Goal: Task Accomplishment & Management: Manage account settings

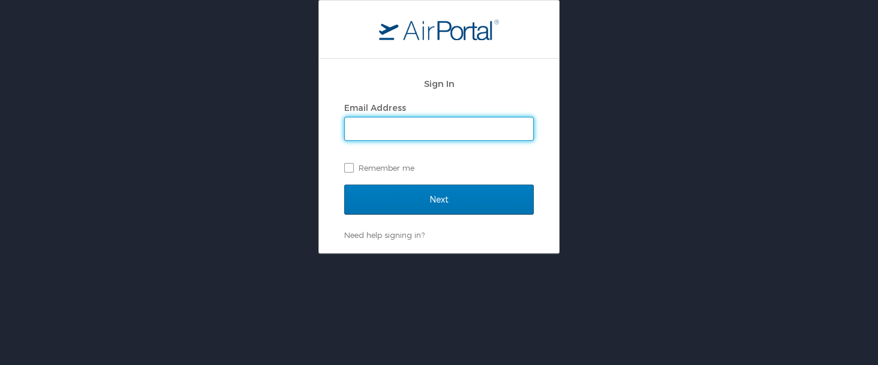
type input "[PERSON_NAME][EMAIL_ADDRESS][PERSON_NAME][DOMAIN_NAME]"
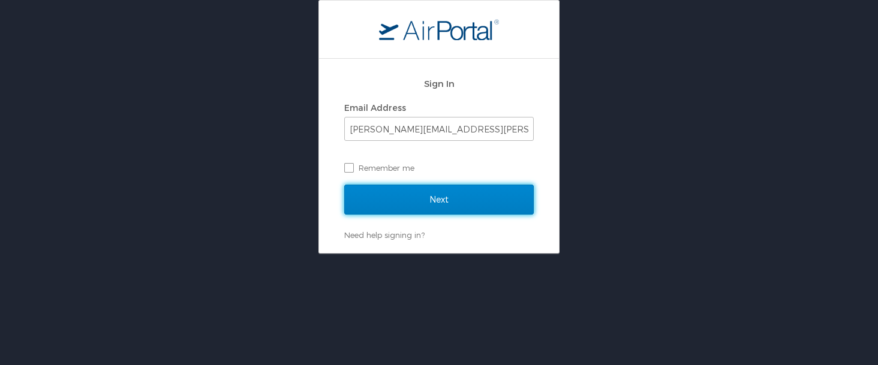
click at [461, 205] on input "Next" at bounding box center [439, 200] width 190 height 30
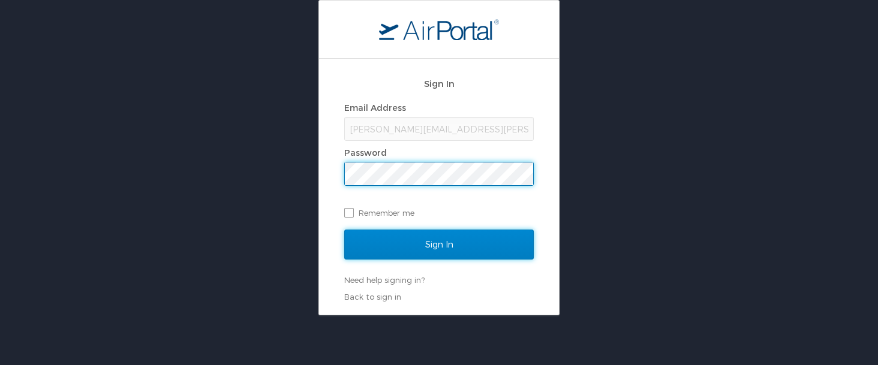
click at [437, 241] on input "Sign In" at bounding box center [439, 245] width 190 height 30
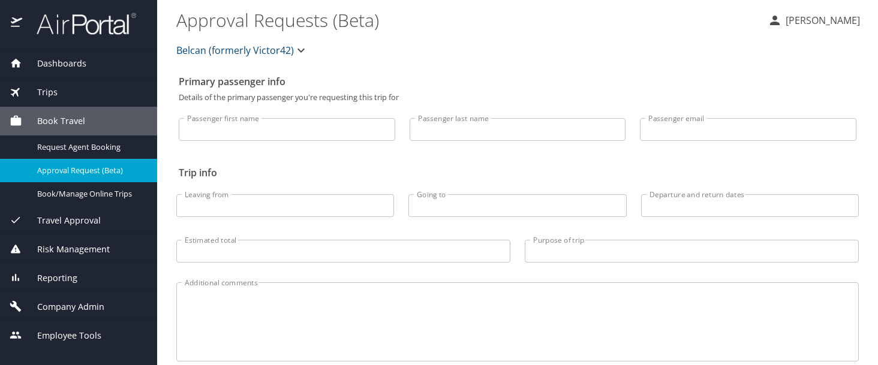
click at [56, 90] on span "Trips" at bounding box center [39, 92] width 35 height 13
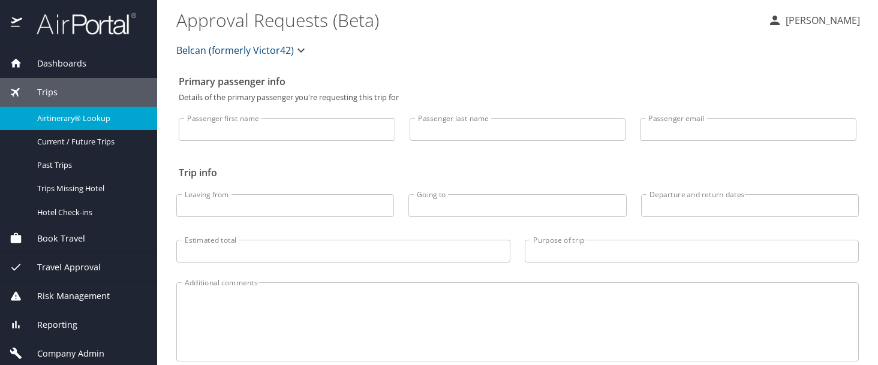
click at [67, 120] on span "Airtinerary® Lookup" at bounding box center [90, 118] width 106 height 11
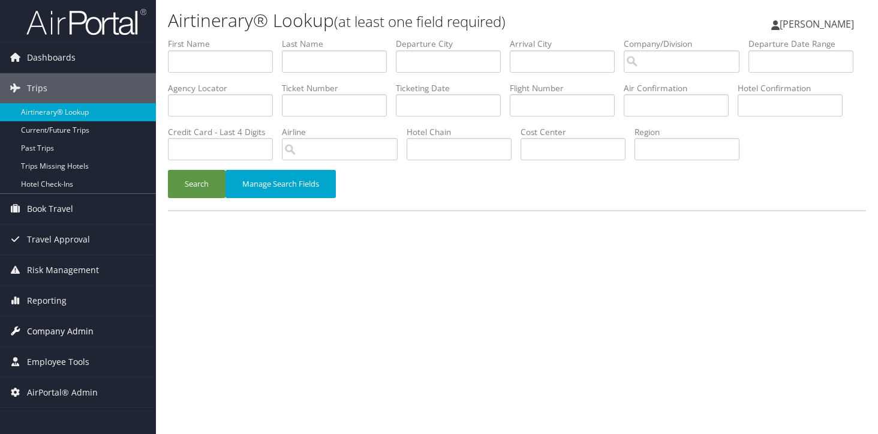
click at [70, 330] on span "Company Admin" at bounding box center [60, 331] width 67 height 30
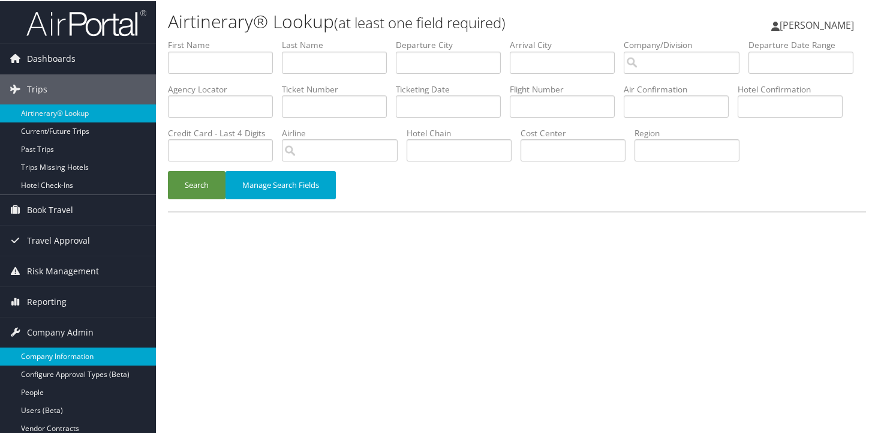
click at [62, 354] on link "Company Information" at bounding box center [78, 355] width 156 height 18
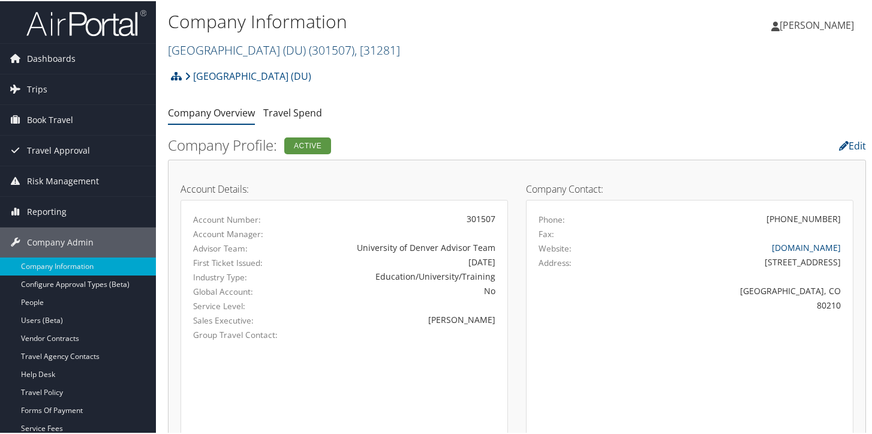
click at [307, 57] on link "University of Denver (DU) ( 301507 ) , [ 31281 ]" at bounding box center [284, 49] width 232 height 16
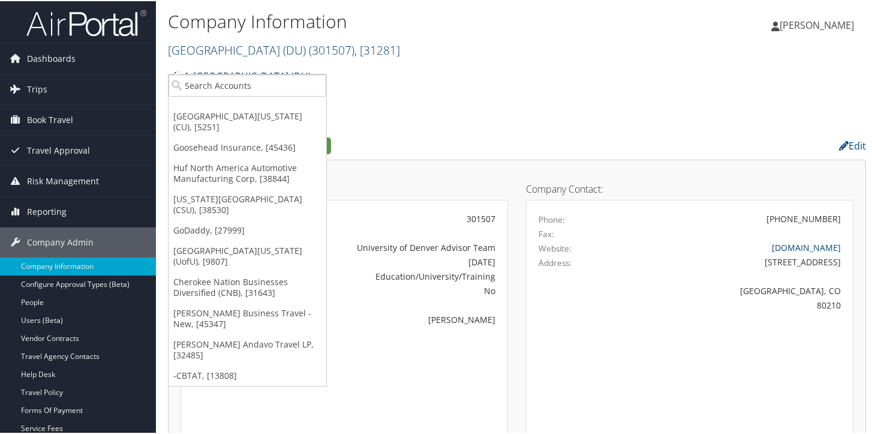
scroll to position [56, 0]
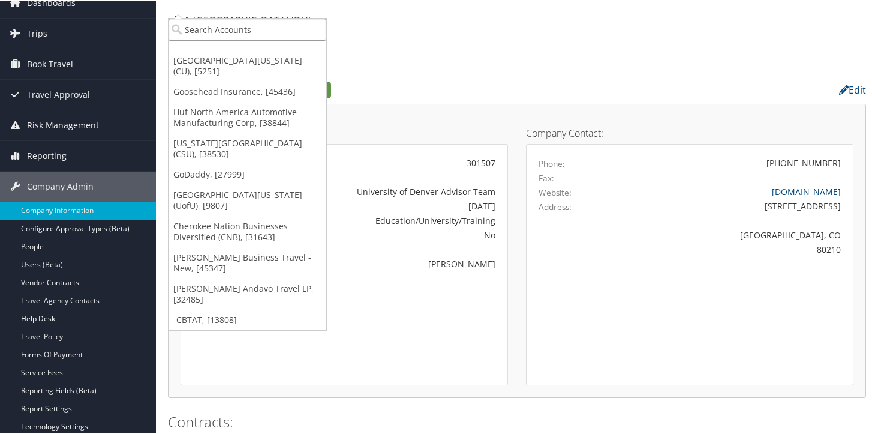
click at [218, 37] on input "search" at bounding box center [248, 28] width 158 height 22
type input "emu"
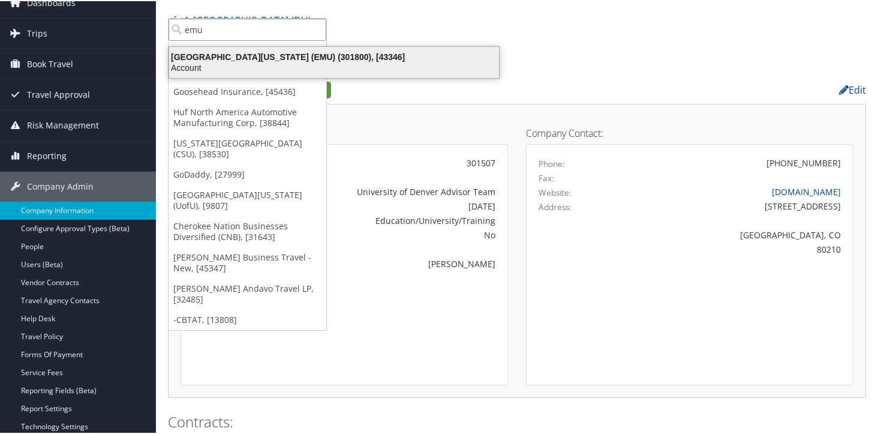
click at [247, 59] on div "Eastern Michigan University (EMU) (301800), [43346]" at bounding box center [334, 55] width 344 height 11
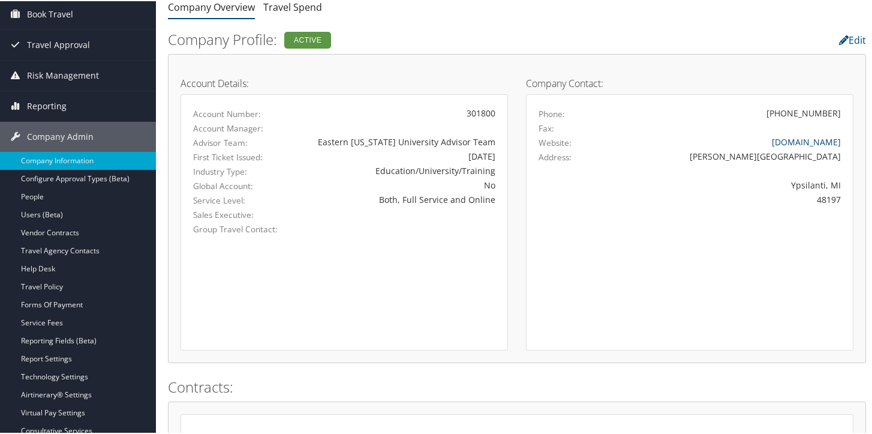
scroll to position [144, 0]
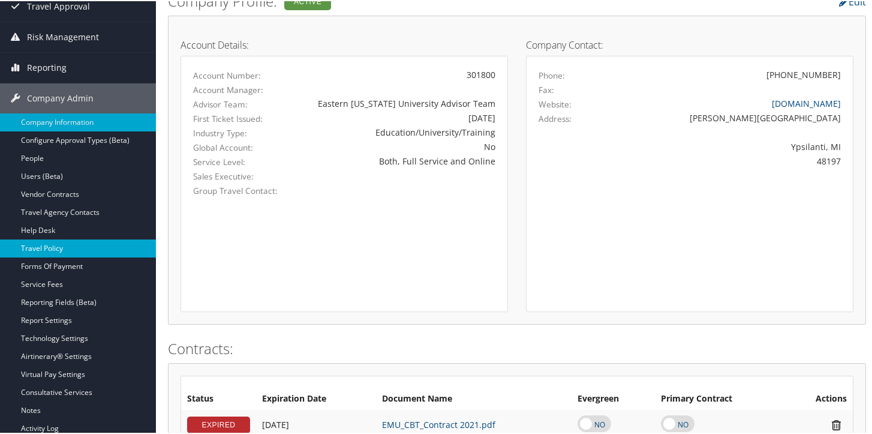
click at [88, 245] on link "Travel Policy" at bounding box center [78, 247] width 156 height 18
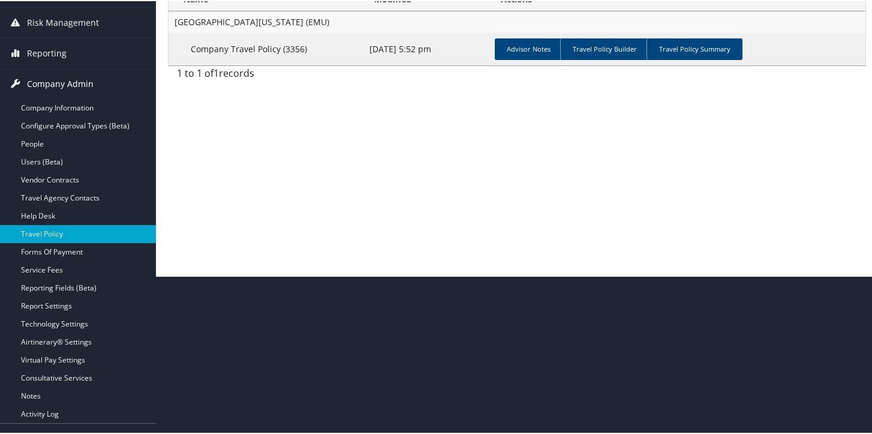
scroll to position [180, 0]
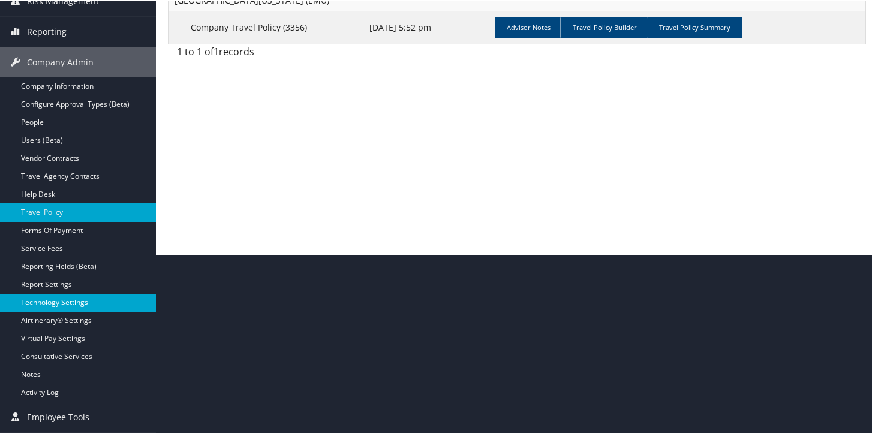
click at [83, 302] on link "Technology Settings" at bounding box center [78, 301] width 156 height 18
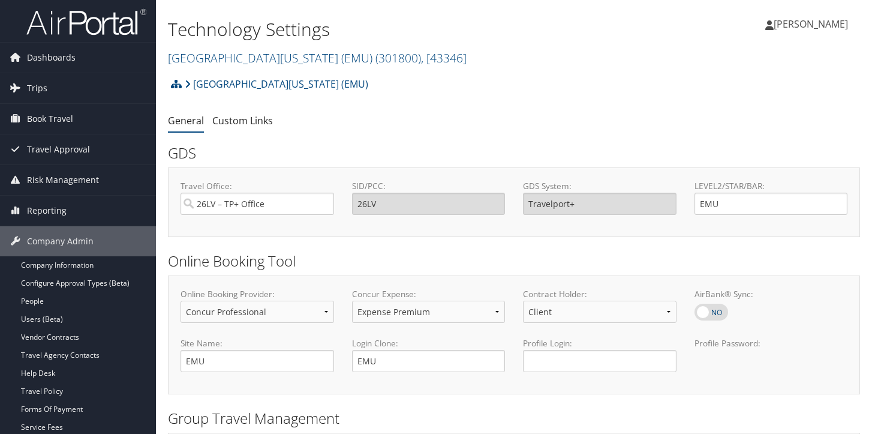
select select "4"
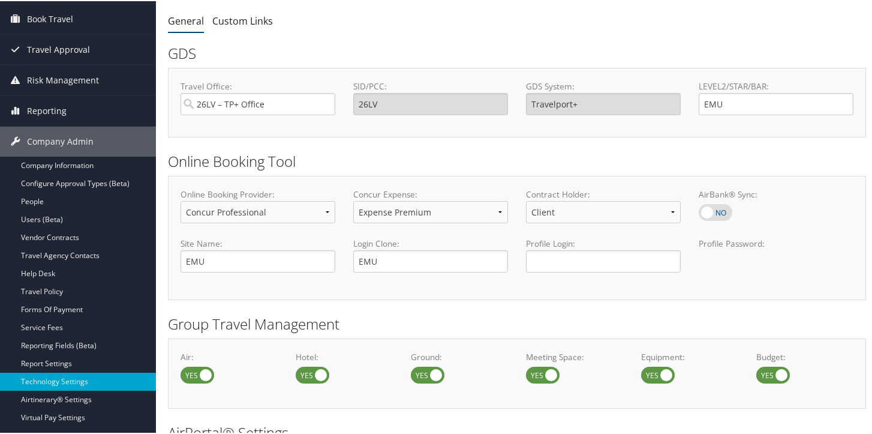
scroll to position [41, 0]
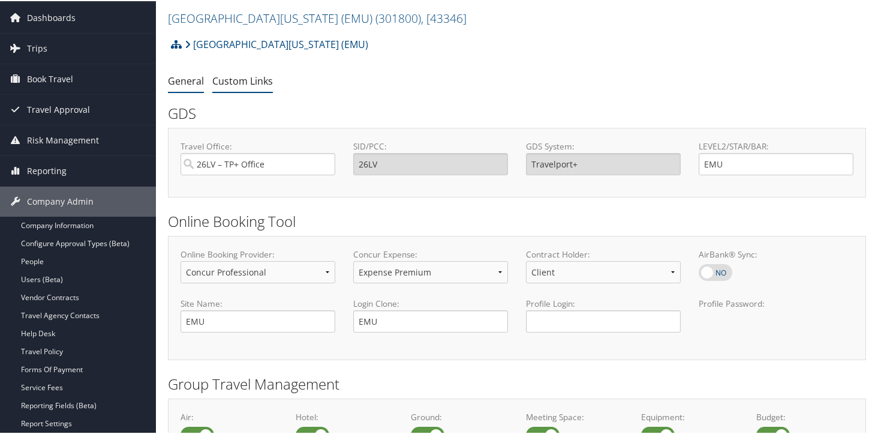
click at [273, 86] on link "Custom Links" at bounding box center [242, 79] width 61 height 13
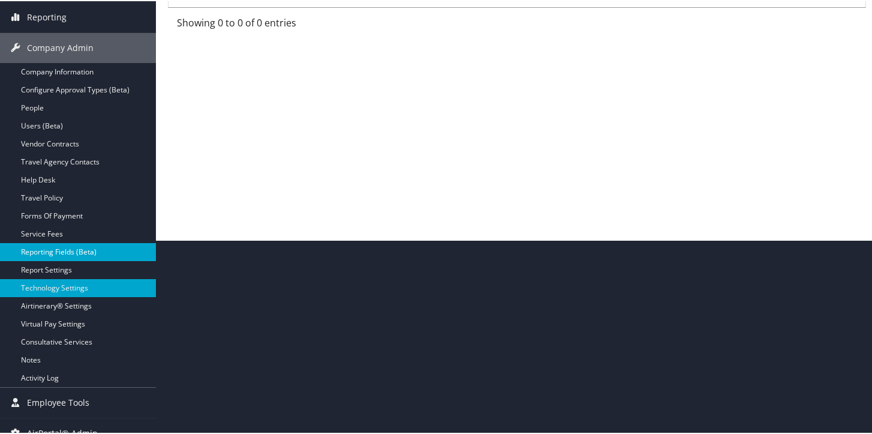
scroll to position [208, 0]
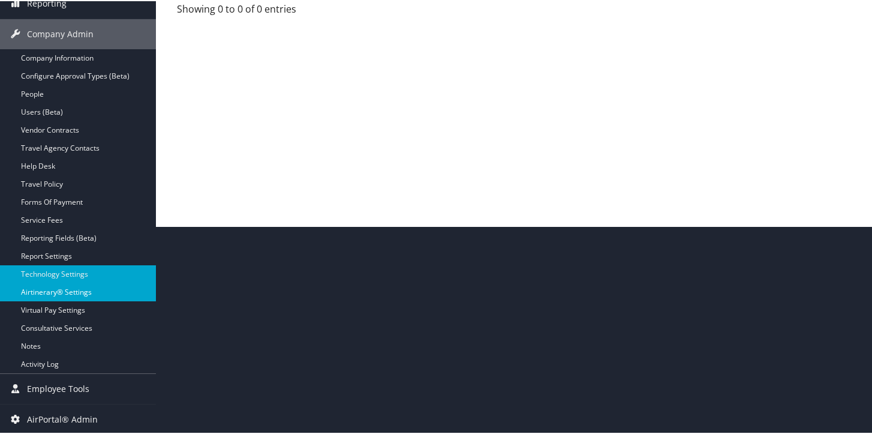
click at [83, 292] on link "Airtinerary® Settings" at bounding box center [78, 291] width 156 height 18
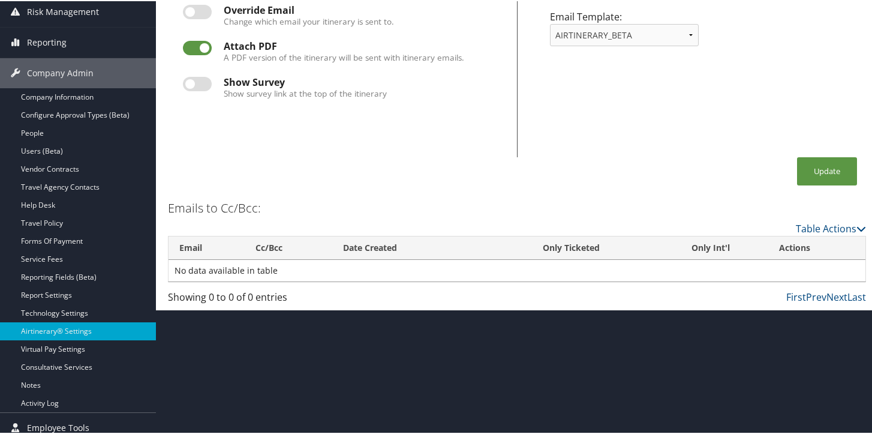
scroll to position [180, 0]
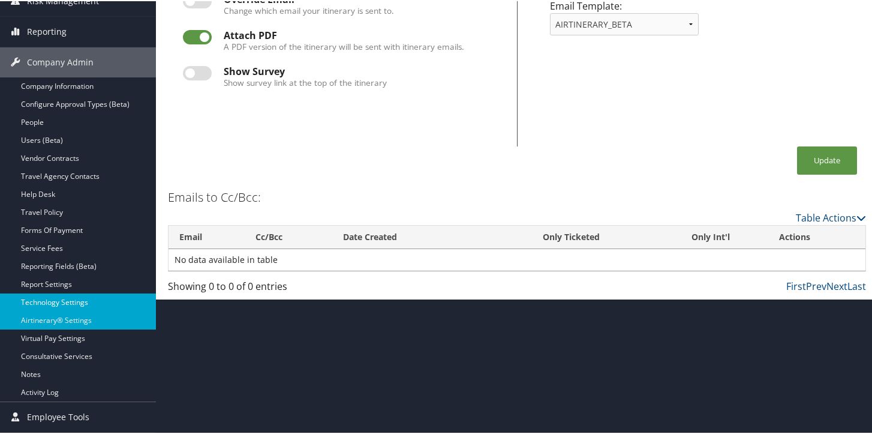
click at [66, 304] on link "Technology Settings" at bounding box center [78, 301] width 156 height 18
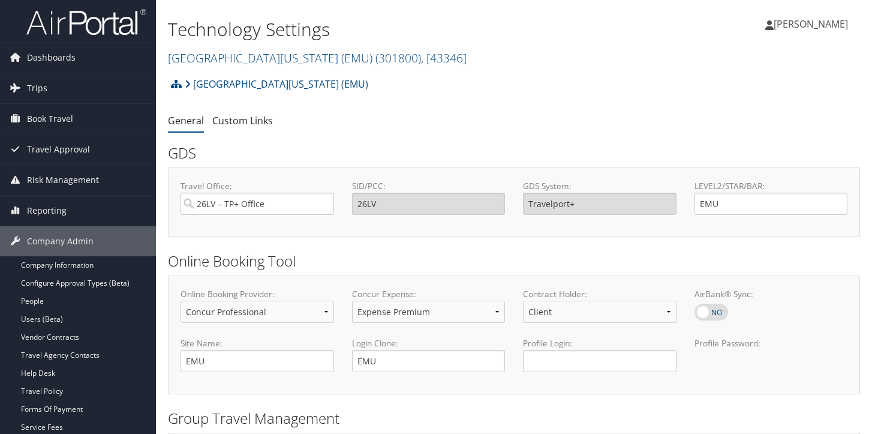
select select "4"
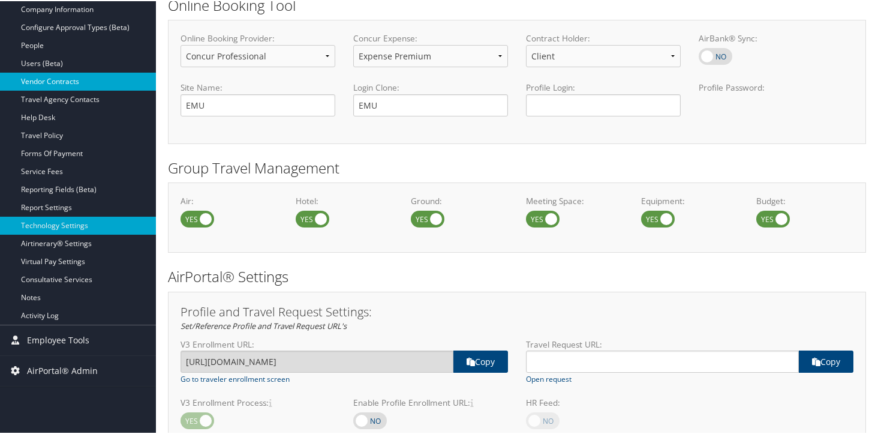
scroll to position [240, 0]
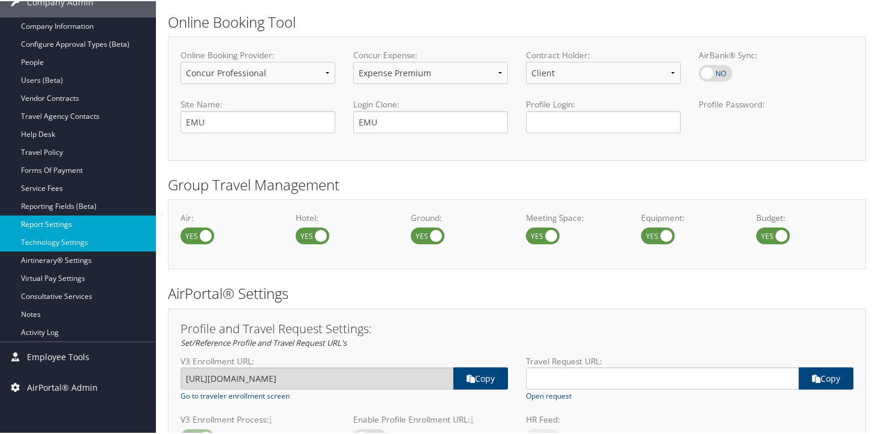
click at [70, 225] on link "Report Settings" at bounding box center [78, 223] width 156 height 18
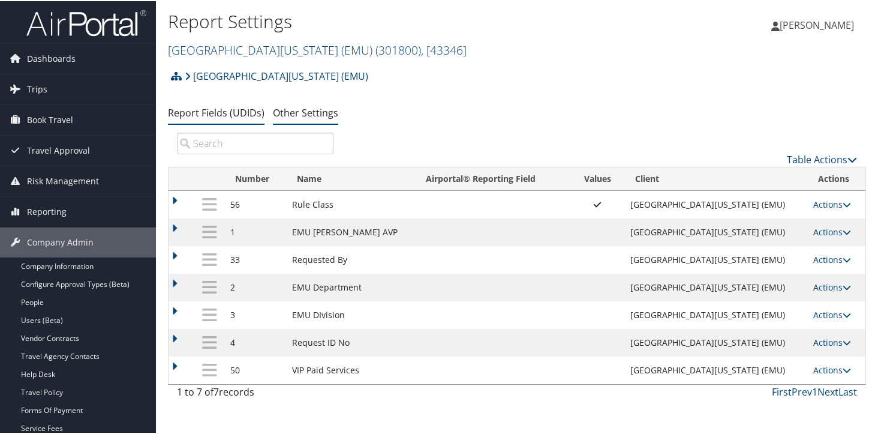
click at [334, 118] on link "Other Settings" at bounding box center [305, 111] width 65 height 13
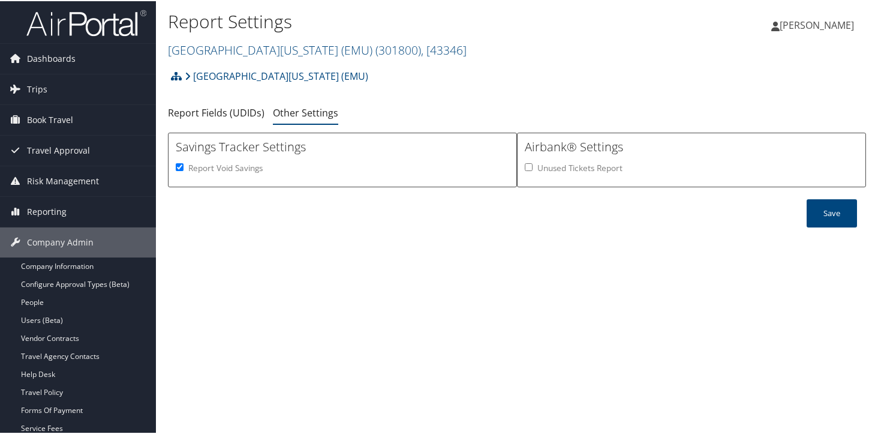
click at [869, 406] on div "Report Settings Eastern Michigan University (EMU) ( 301800 ) , [ 43346 ] Easter…" at bounding box center [517, 217] width 722 height 434
